Goal: Task Accomplishment & Management: Use online tool/utility

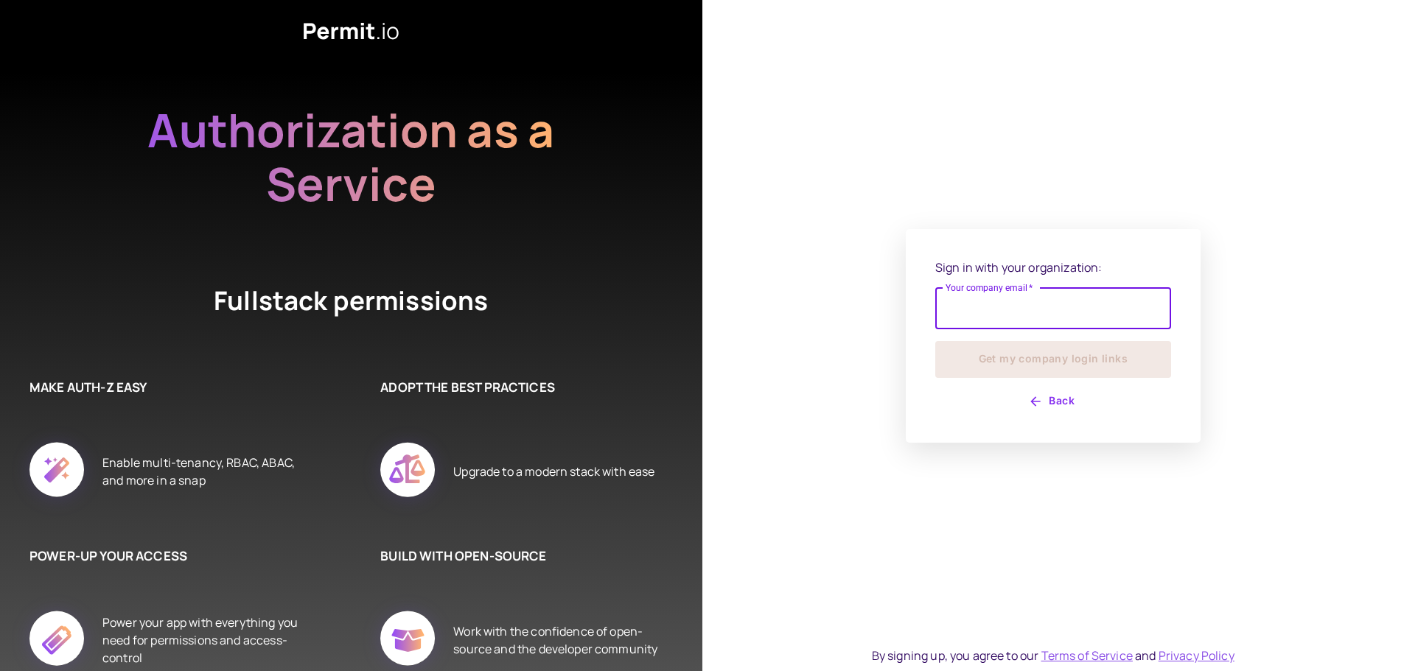
click at [981, 301] on input "Your company email   *" at bounding box center [1053, 308] width 236 height 41
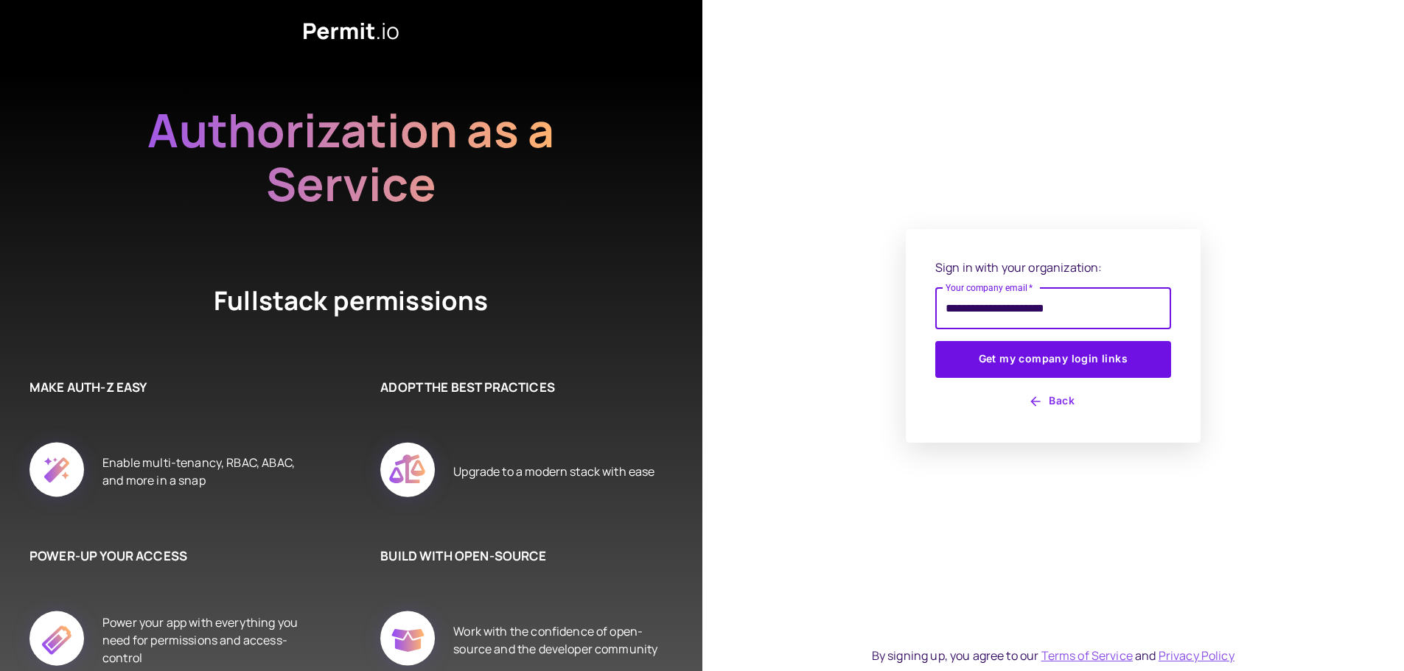
type input "**********"
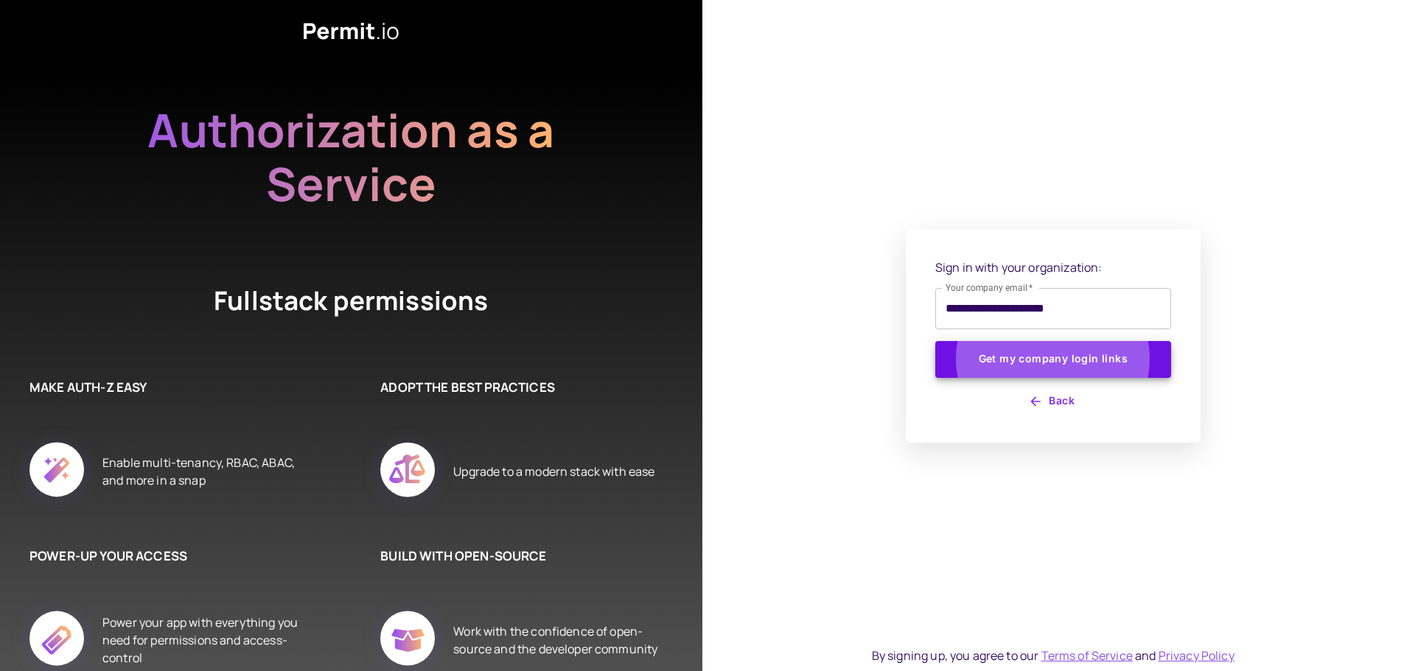
click at [935, 341] on button "Get my company login links" at bounding box center [1053, 359] width 236 height 37
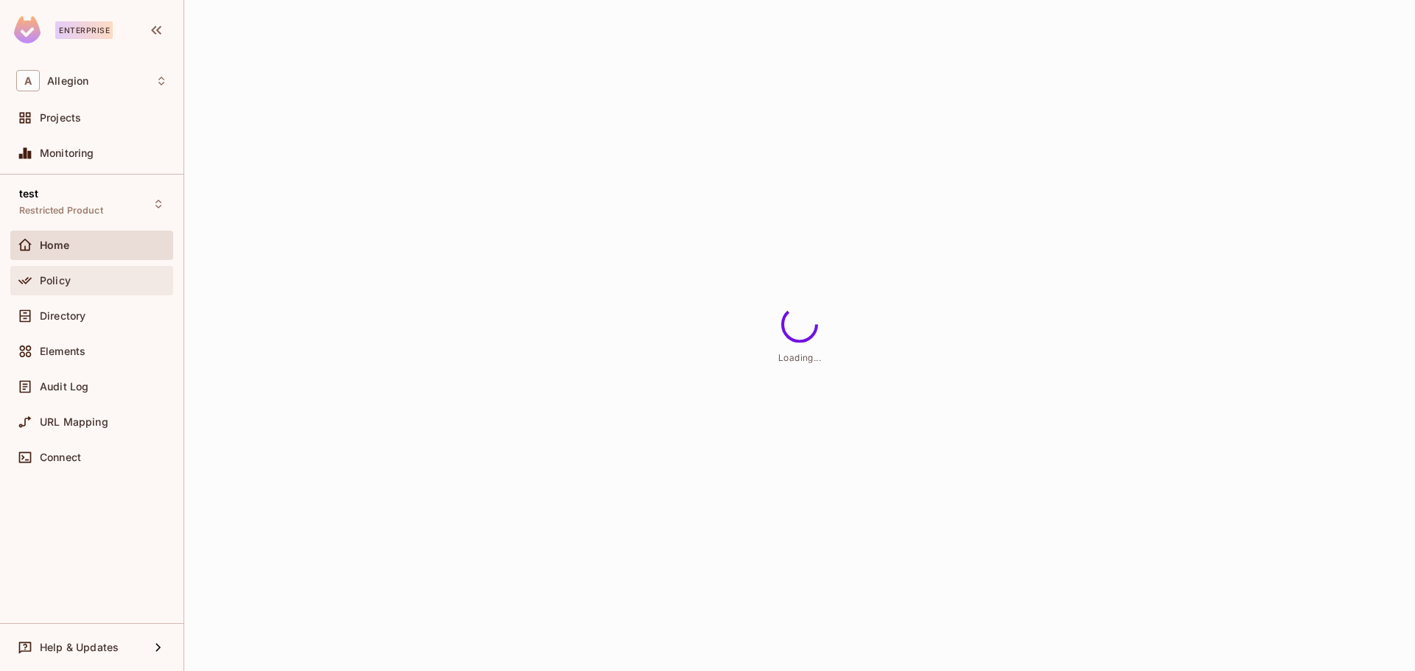
click at [60, 292] on div "Policy" at bounding box center [91, 280] width 163 height 29
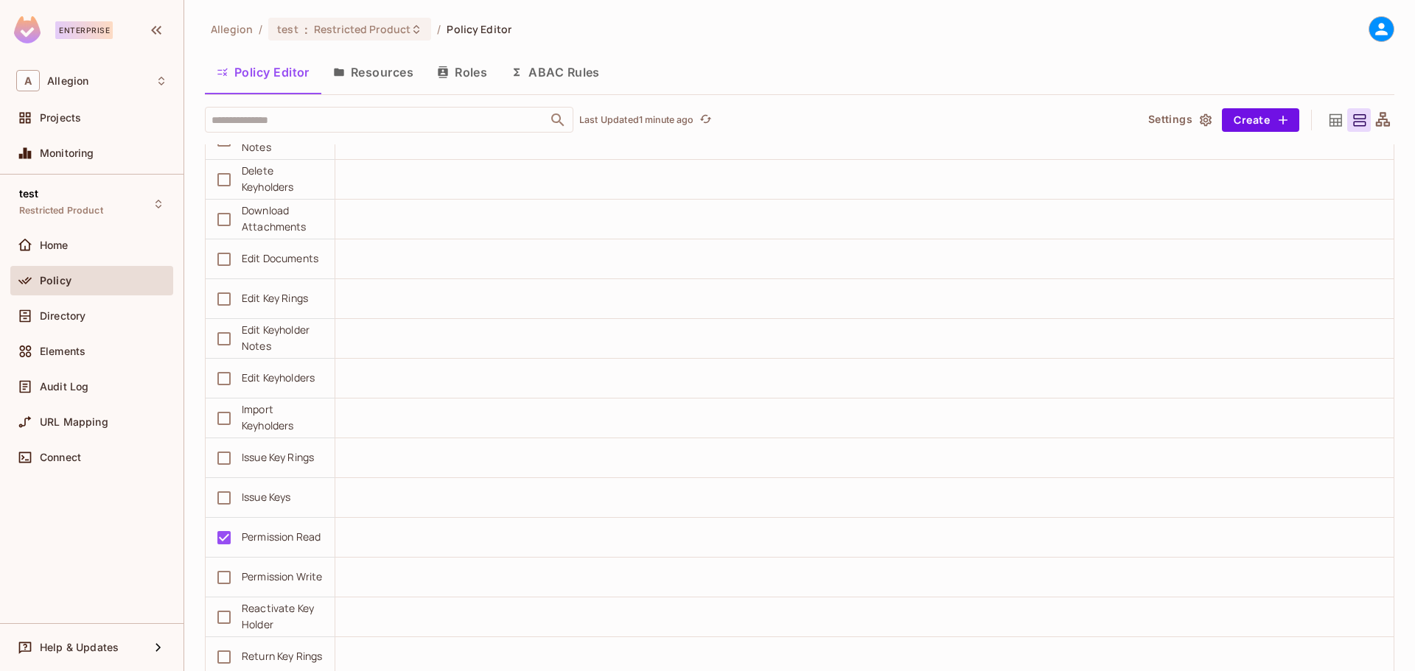
scroll to position [13630, 0]
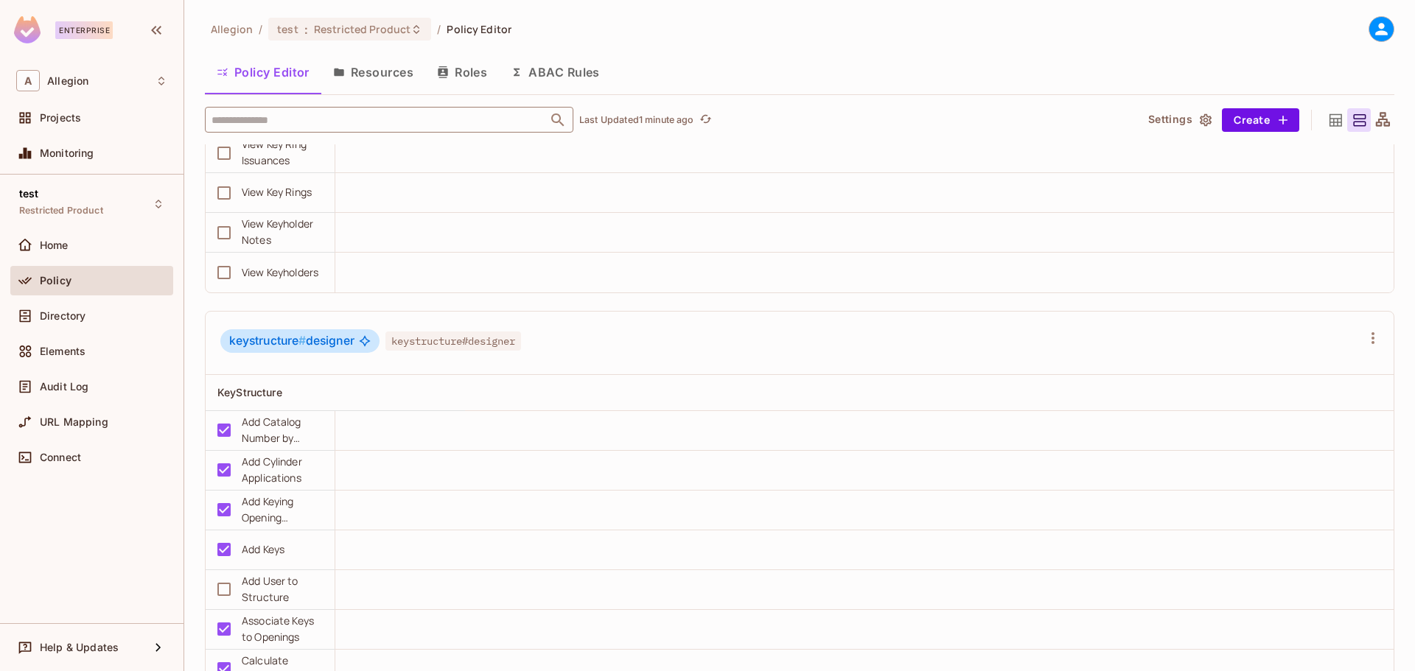
click at [420, 116] on input "text" at bounding box center [376, 120] width 337 height 26
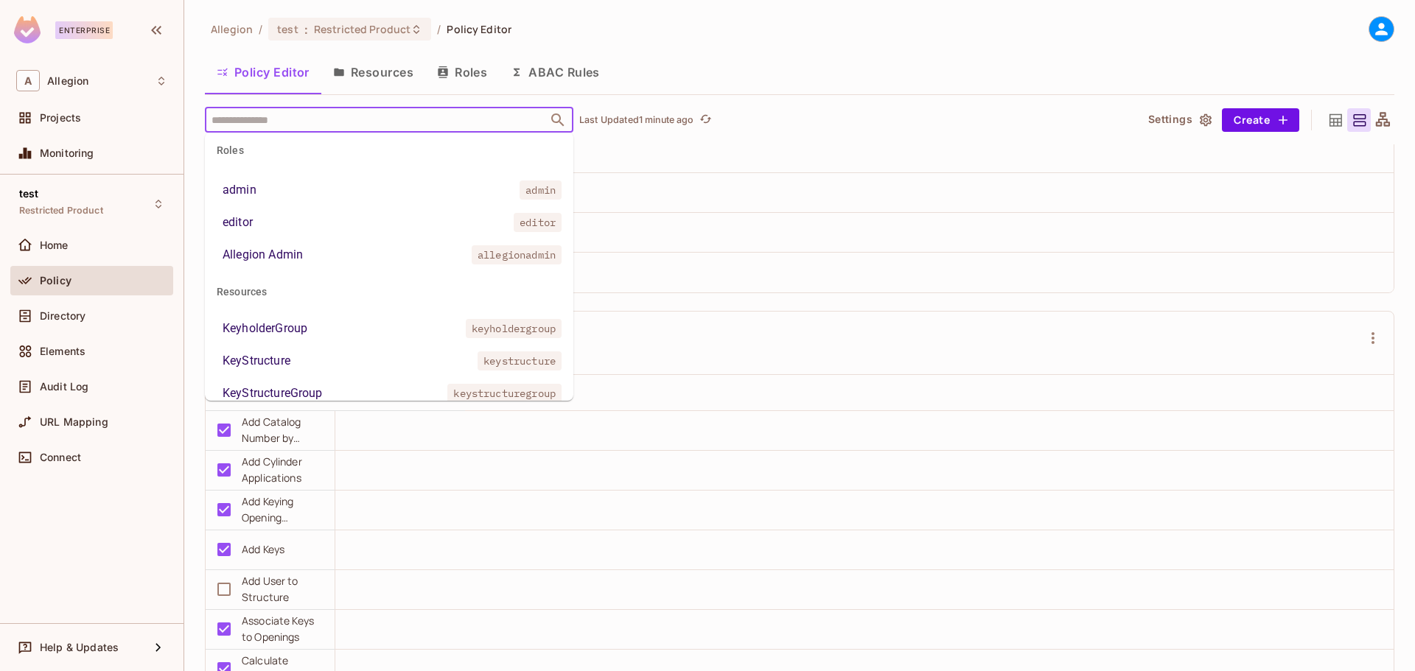
scroll to position [53, 0]
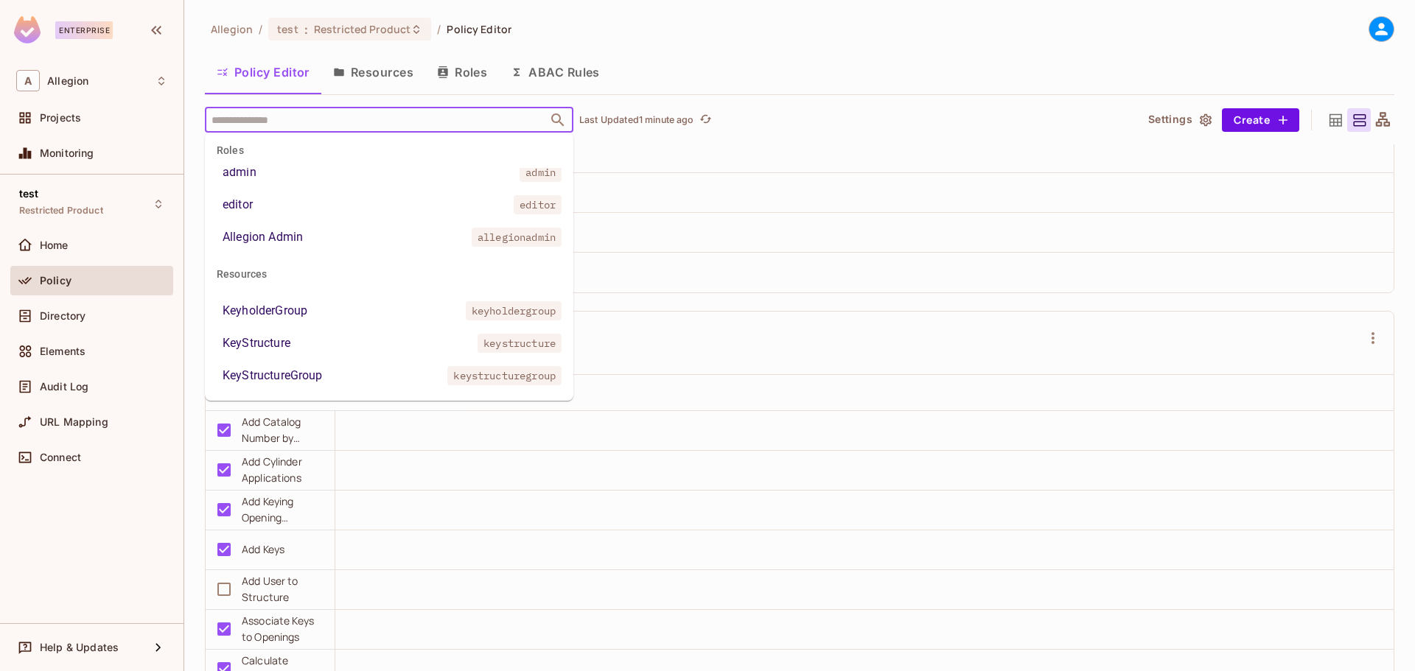
click at [265, 344] on div "KeyStructure" at bounding box center [257, 343] width 68 height 18
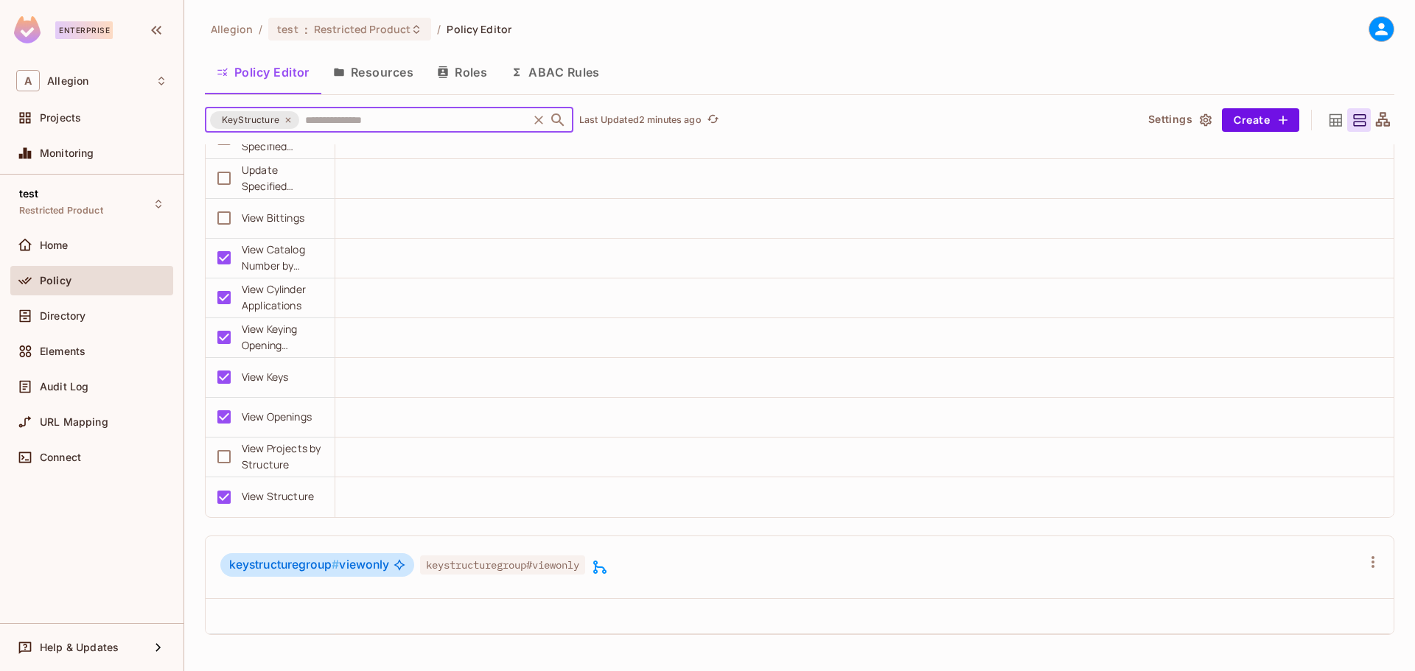
scroll to position [48, 0]
